Goal: Task Accomplishment & Management: Manage account settings

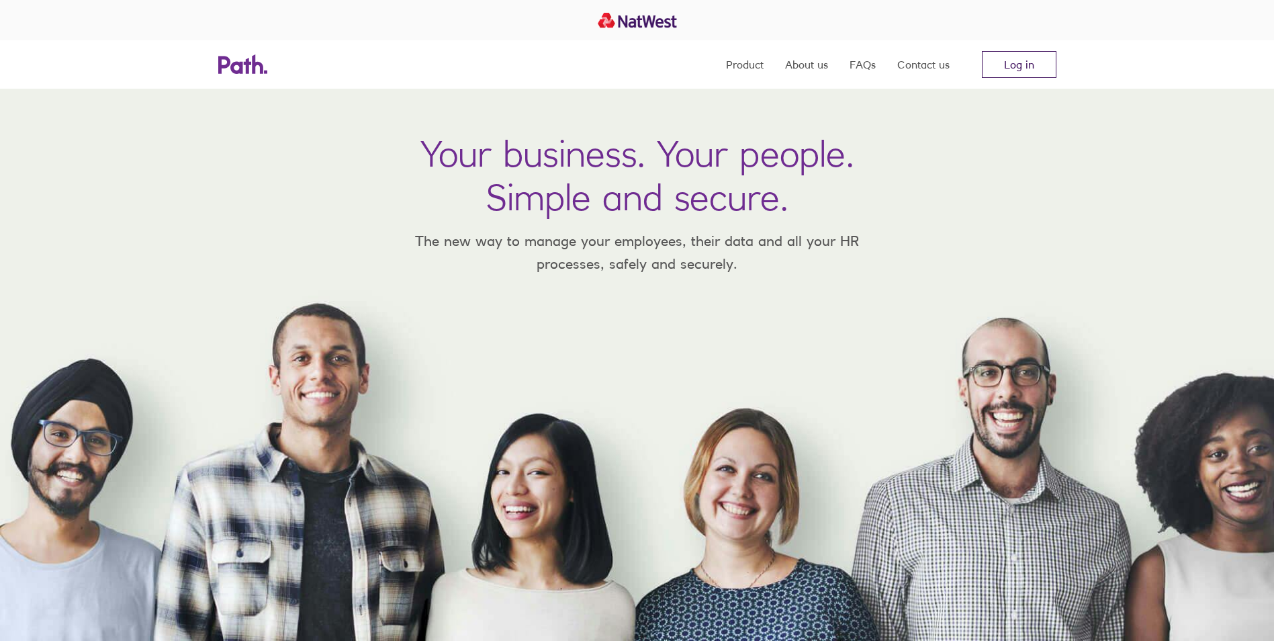
click at [1026, 68] on link "Log in" at bounding box center [1019, 64] width 75 height 27
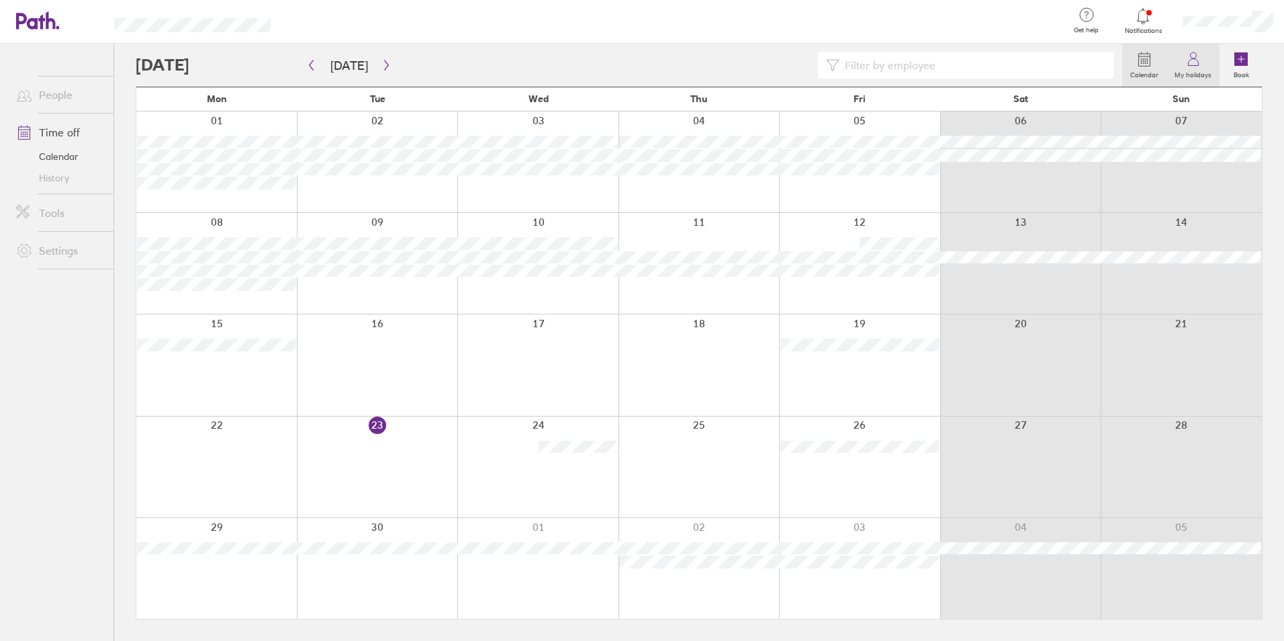
click at [1205, 73] on label "My holidays" at bounding box center [1192, 73] width 53 height 12
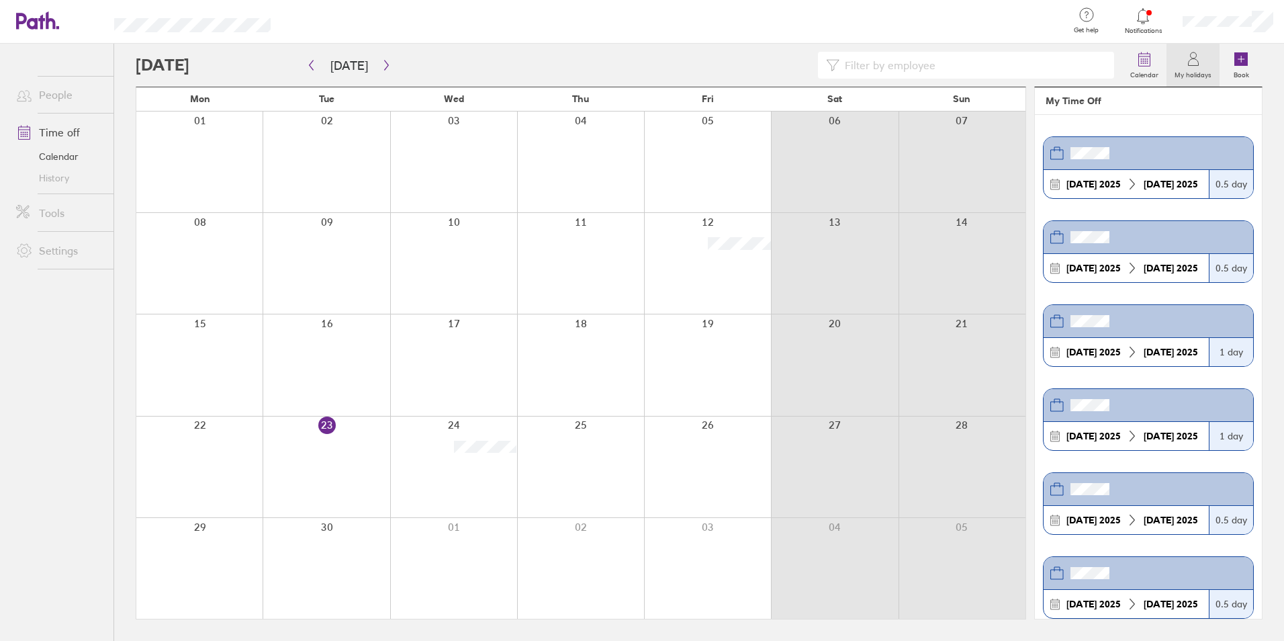
click at [1200, 68] on label "My holidays" at bounding box center [1192, 73] width 53 height 12
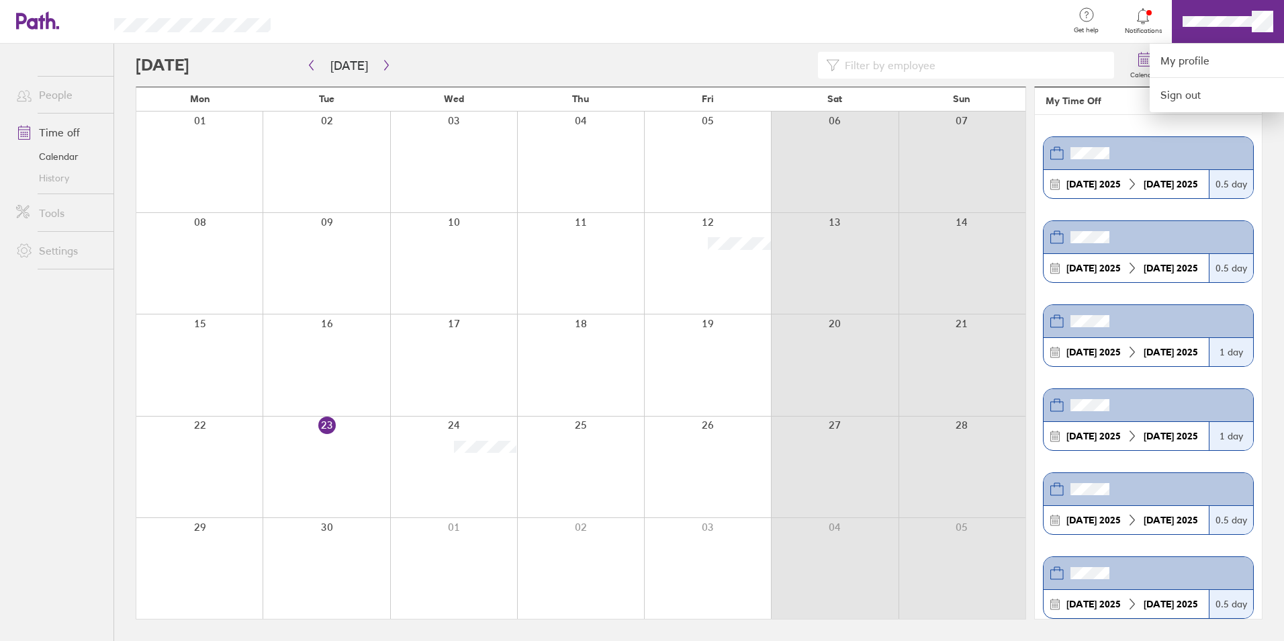
click at [1266, 18] on div at bounding box center [642, 320] width 1284 height 641
click at [1196, 60] on link "My profile" at bounding box center [1216, 61] width 134 height 34
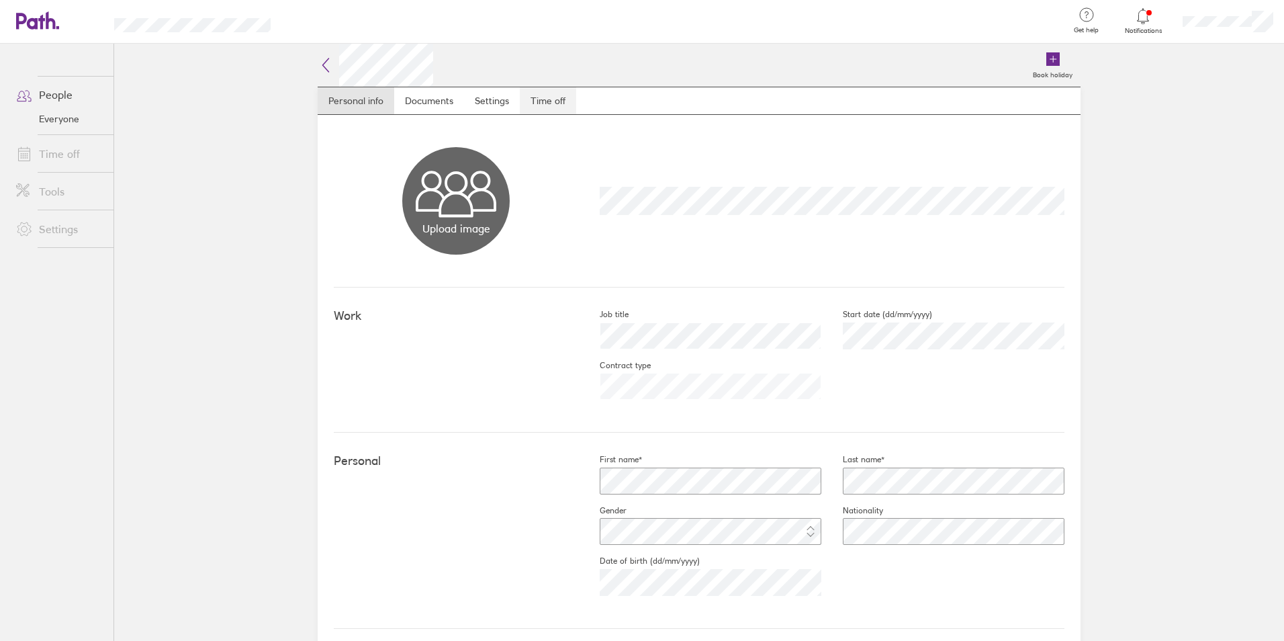
click at [555, 99] on link "Time off" at bounding box center [548, 100] width 56 height 27
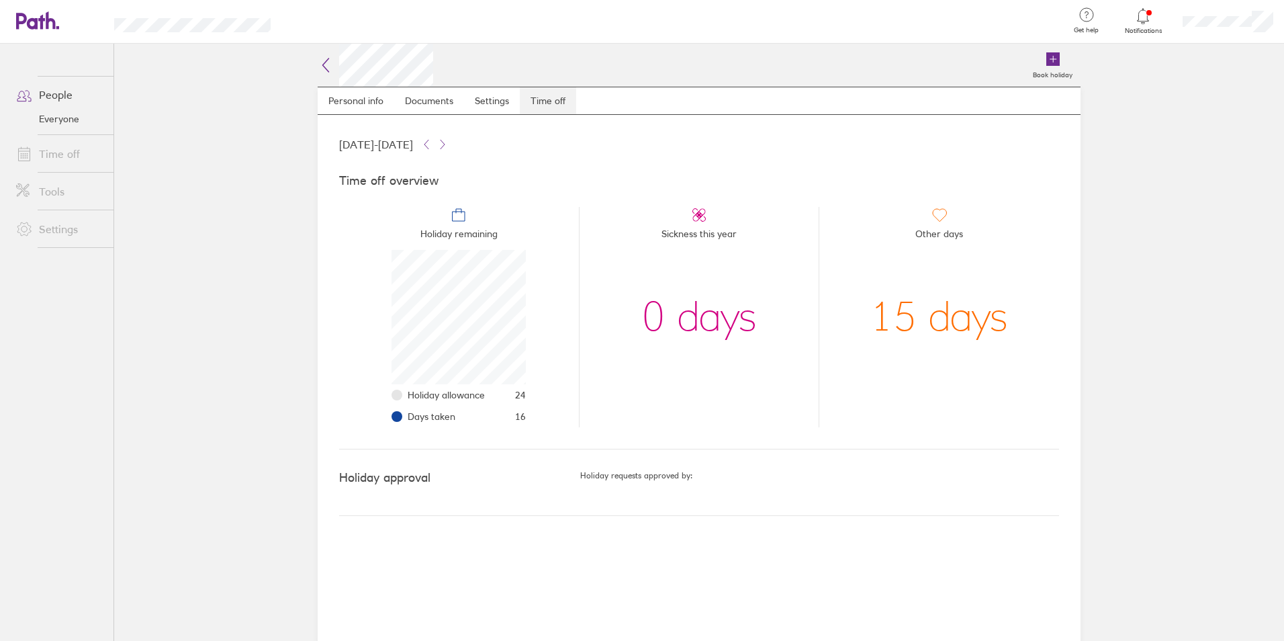
scroll to position [134, 134]
